Goal: Navigation & Orientation: Find specific page/section

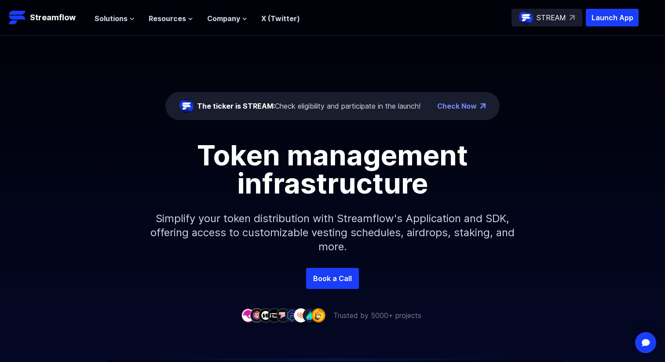
click at [251, 153] on h1 "Token management infrastructure" at bounding box center [333, 169] width 396 height 56
click at [95, 18] on span "Solutions" at bounding box center [111, 18] width 33 height 11
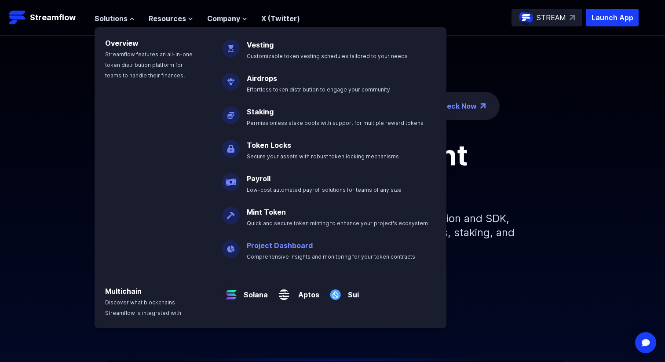
click at [249, 241] on link "Project Dashboard" at bounding box center [280, 245] width 66 height 9
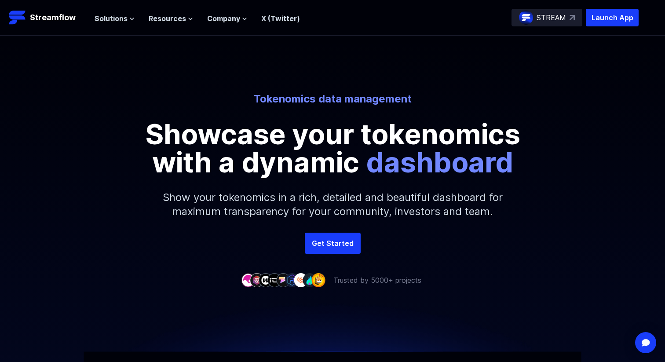
click at [133, 36] on div "Tokenomics data management Showcase your tokenomics with a dynamic dashboard Sh…" at bounding box center [332, 134] width 665 height 197
click at [100, 18] on button "Solutions" at bounding box center [115, 18] width 40 height 11
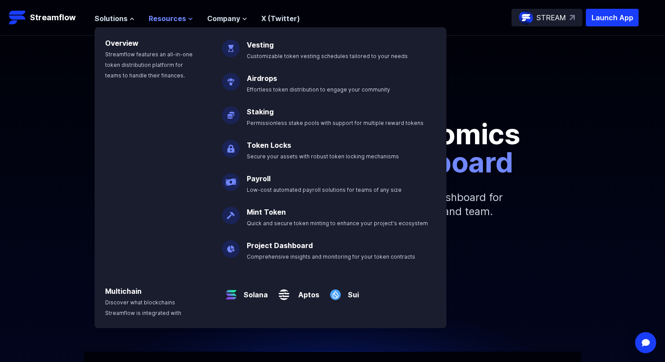
click at [149, 13] on span "Resources" at bounding box center [167, 18] width 37 height 11
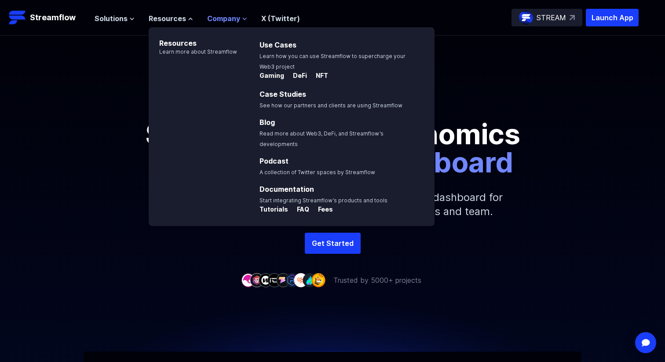
click at [207, 13] on span "Company" at bounding box center [223, 18] width 33 height 11
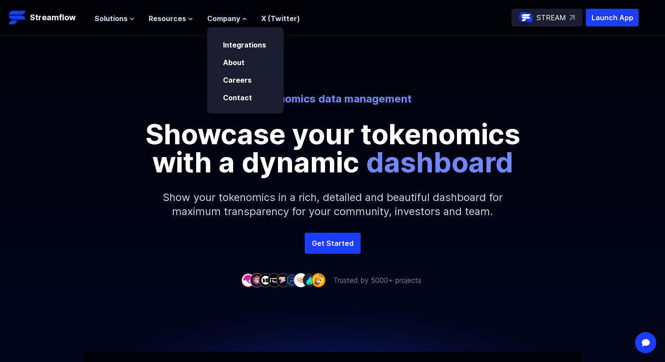
click at [405, 64] on div "Tokenomics data management Showcase your tokenomics with a dynamic dashboard Sh…" at bounding box center [332, 134] width 665 height 197
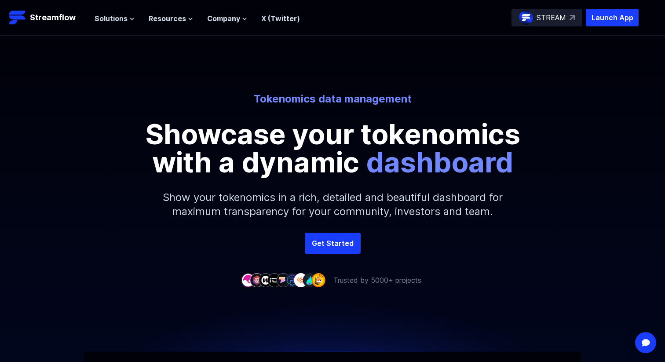
click at [442, 40] on div "Tokenomics data management Showcase your tokenomics with a dynamic dashboard Sh…" at bounding box center [332, 134] width 665 height 197
click at [411, 13] on div "Solutions Overview Streamflow features an all-in-one token distribution platfor…" at bounding box center [367, 18] width 544 height 18
click at [522, 62] on div "Tokenomics data management Showcase your tokenomics with a dynamic dashboard Sh…" at bounding box center [332, 134] width 665 height 197
